Goal: Task Accomplishment & Management: Manage account settings

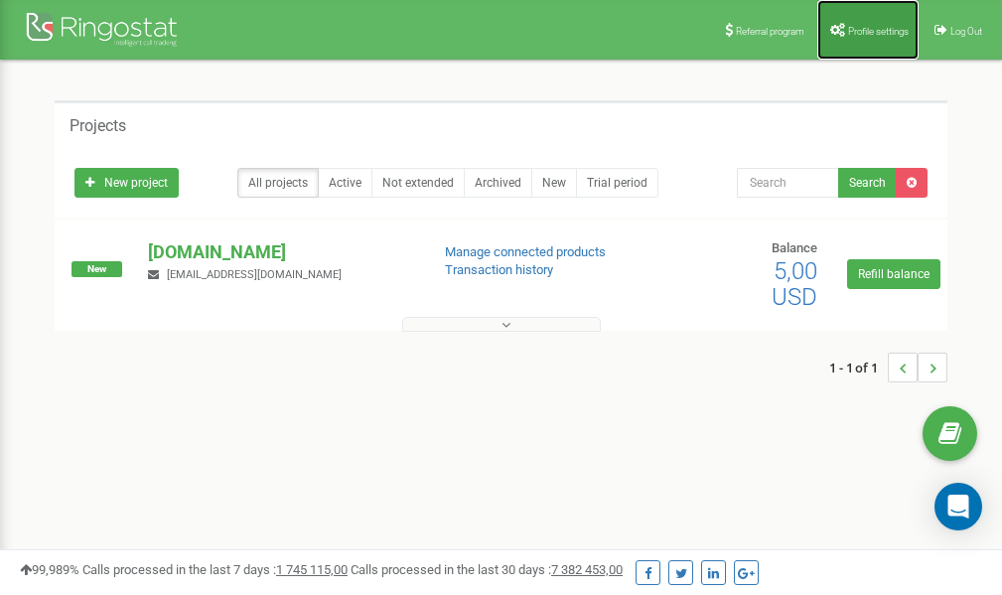
click at [868, 22] on link "Profile settings" at bounding box center [868, 30] width 101 height 60
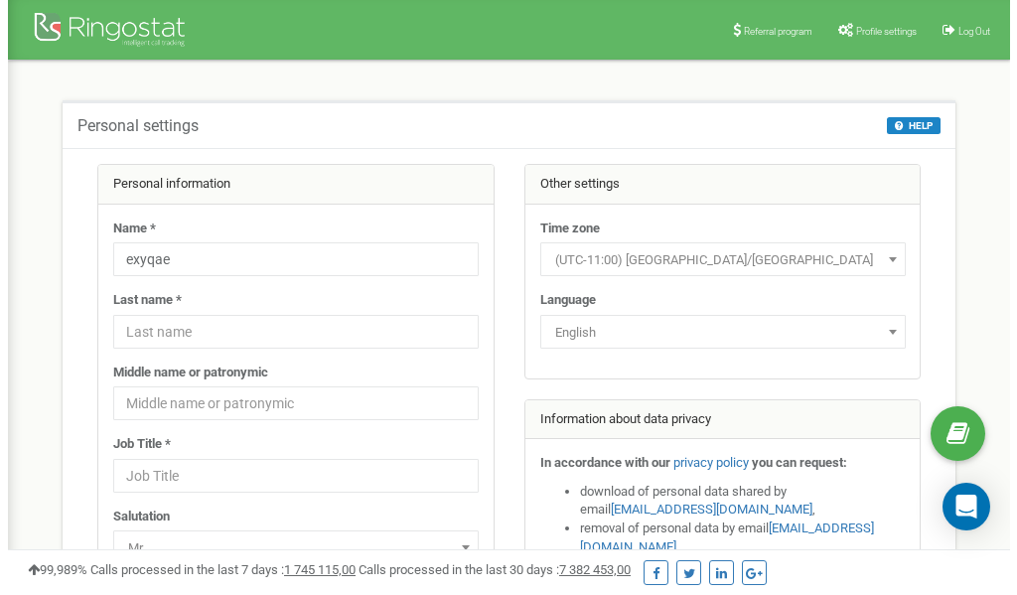
scroll to position [99, 0]
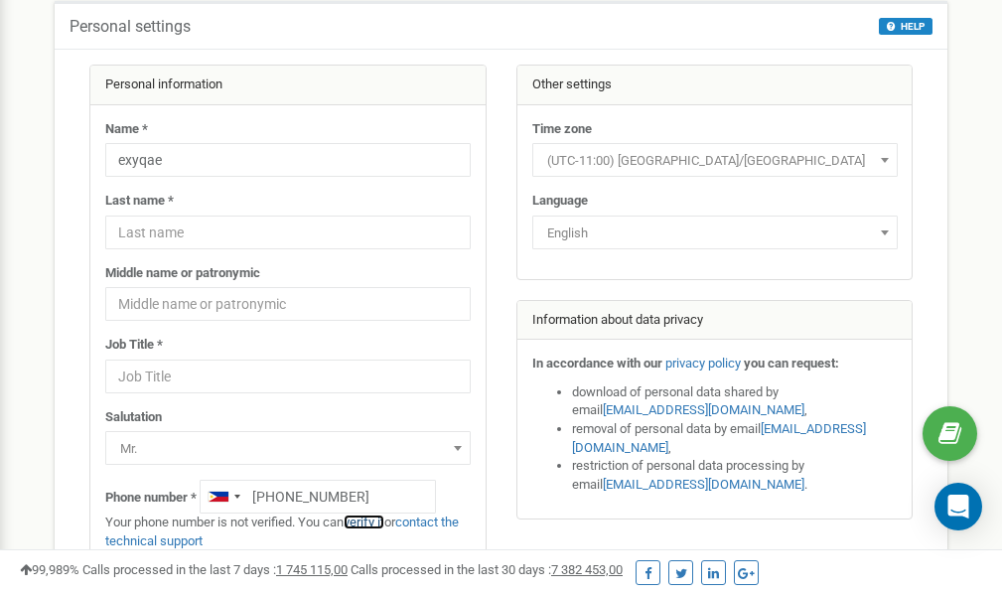
click at [375, 522] on link "verify it" at bounding box center [364, 522] width 41 height 15
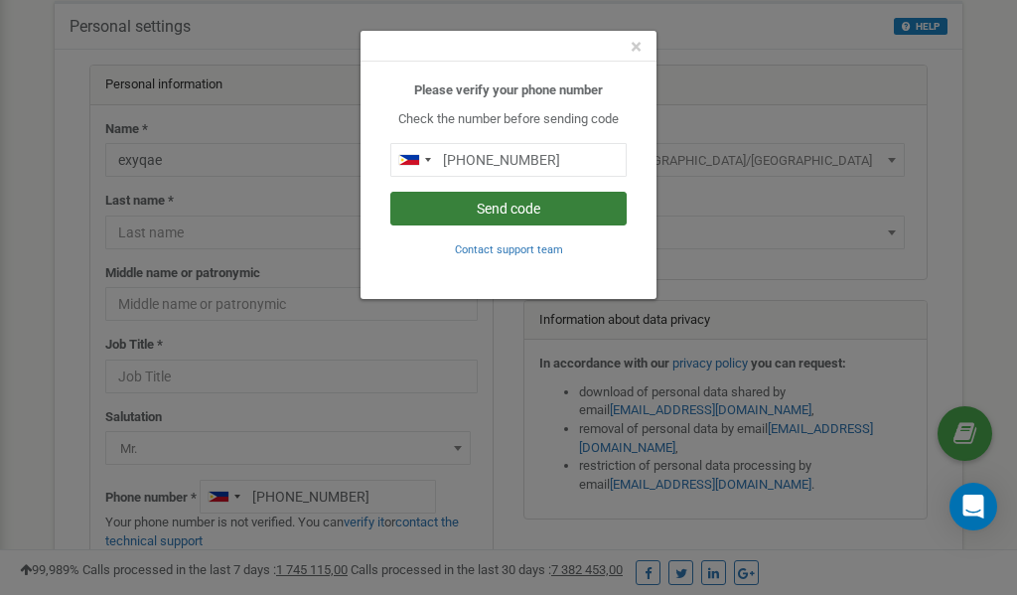
click at [517, 210] on button "Send code" at bounding box center [508, 209] width 236 height 34
